Goal: Navigation & Orientation: Find specific page/section

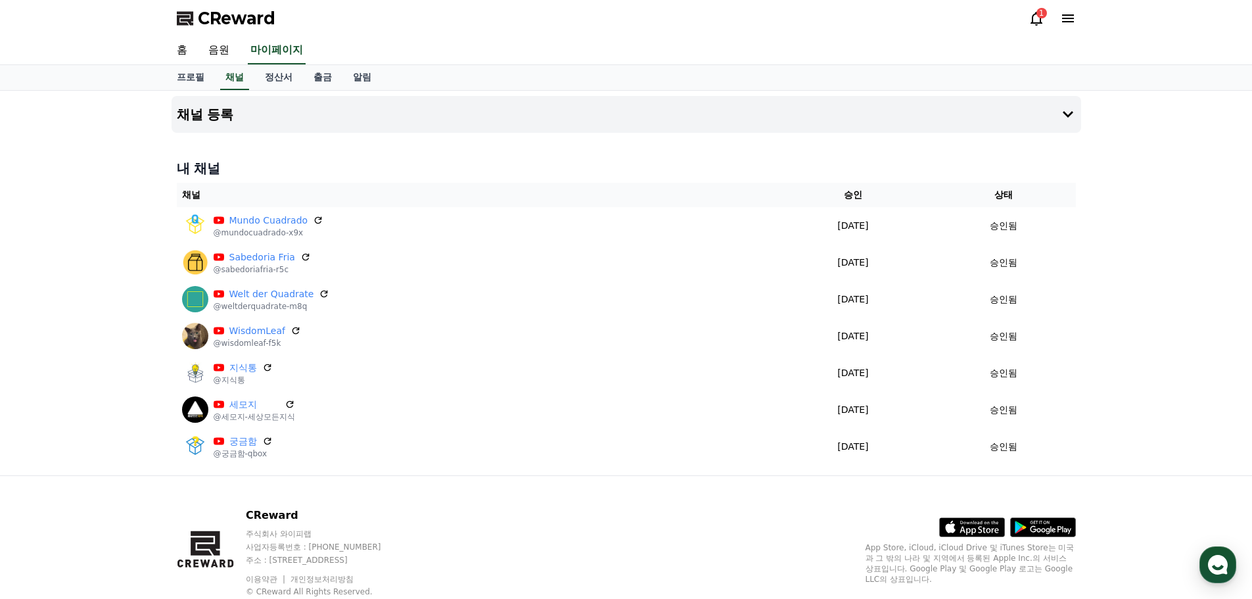
click at [1040, 14] on div "1" at bounding box center [1042, 13] width 11 height 11
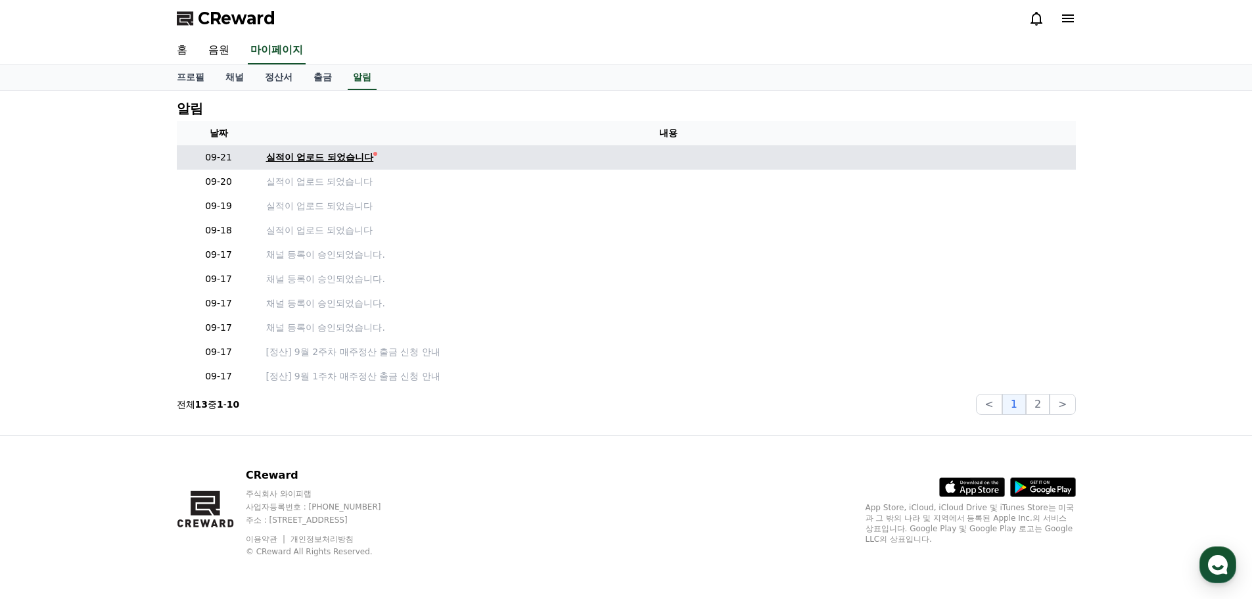
click at [311, 157] on div "실적이 업로드 되었습니다" at bounding box center [320, 158] width 108 height 14
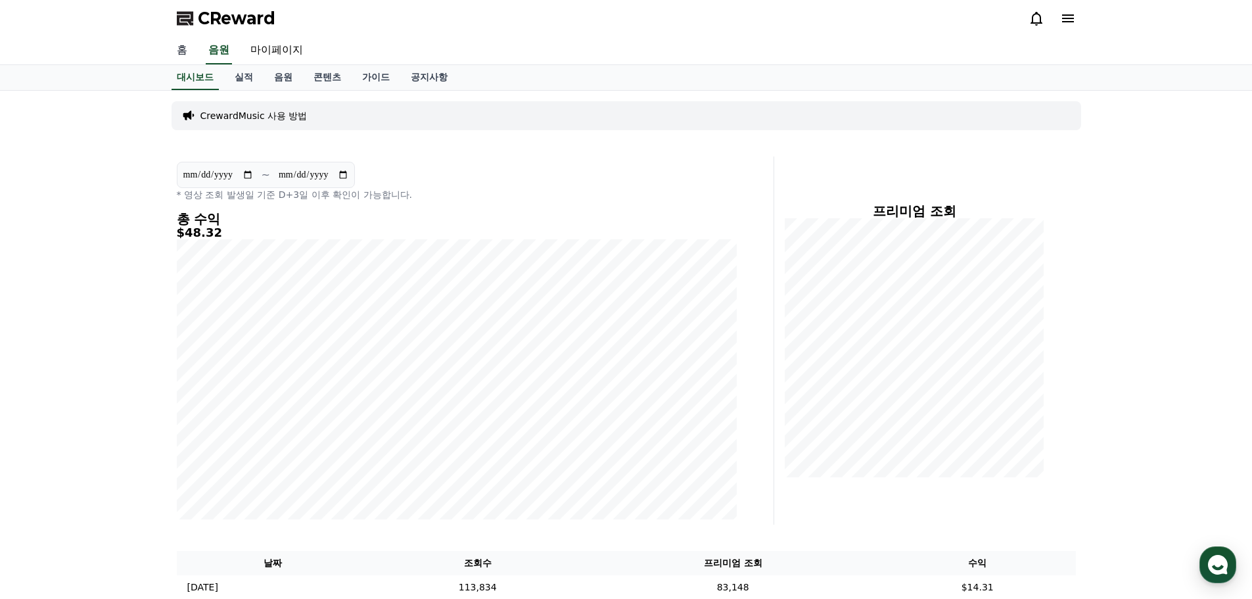
click at [176, 50] on link "홈" at bounding box center [182, 51] width 32 height 28
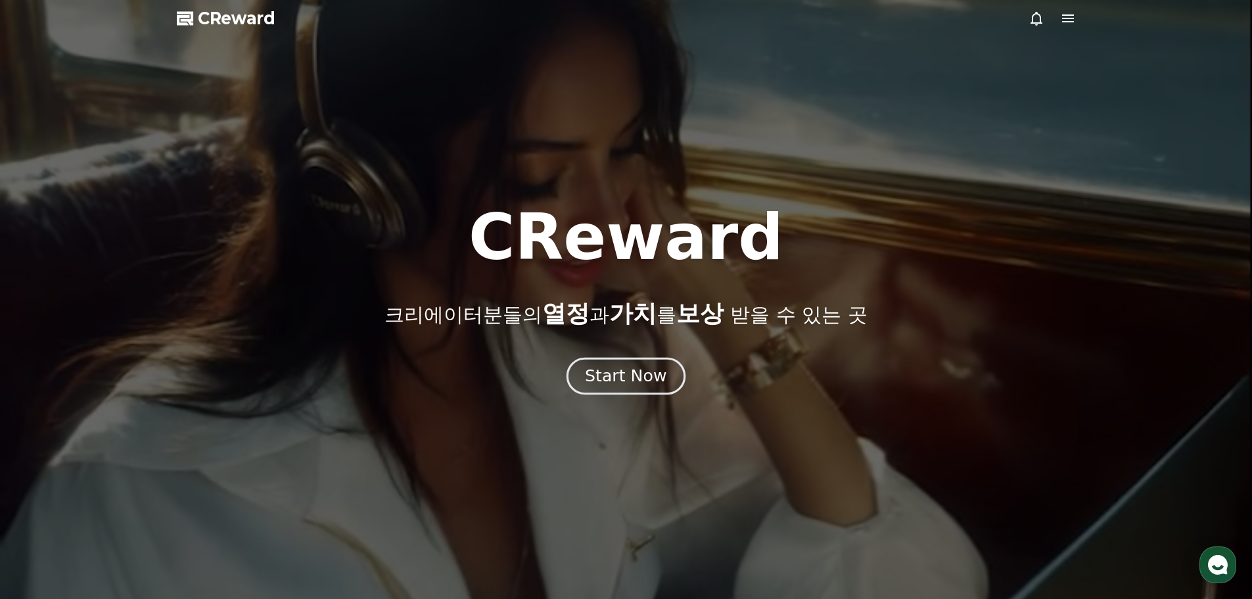
click at [623, 370] on div "Start Now" at bounding box center [626, 376] width 82 height 22
